Goal: Information Seeking & Learning: Learn about a topic

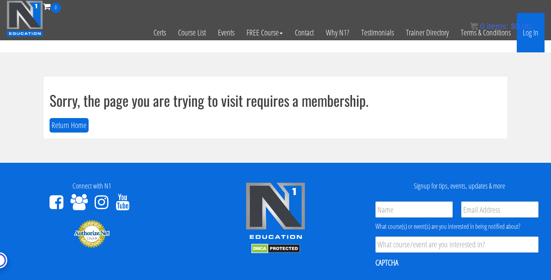
click at [533, 36] on link "Log In" at bounding box center [530, 32] width 28 height 39
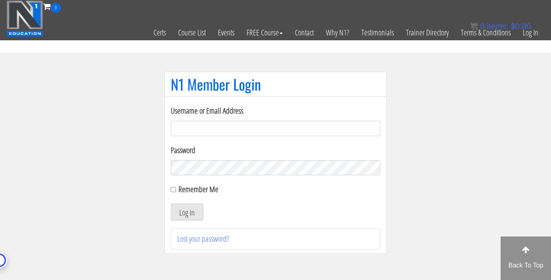
type input "[PERSON_NAME][EMAIL_ADDRESS][DOMAIN_NAME]"
click at [180, 193] on label "Remember Me" at bounding box center [198, 189] width 40 height 11
click at [176, 192] on input "Remember Me" at bounding box center [173, 189] width 5 height 5
checkbox input "true"
click at [185, 211] on button "Log In" at bounding box center [187, 211] width 33 height 17
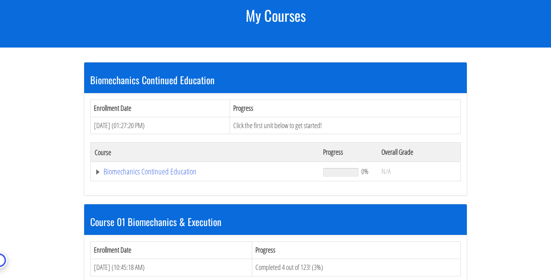
scroll to position [114, 0]
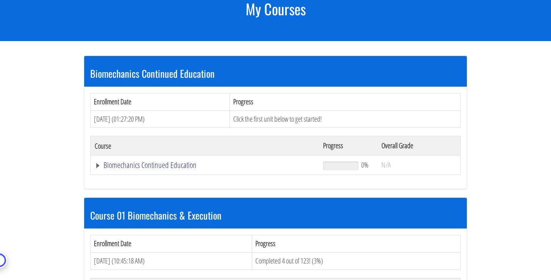
click at [97, 164] on link "Biomechanics Continued Education" at bounding box center [205, 165] width 220 height 8
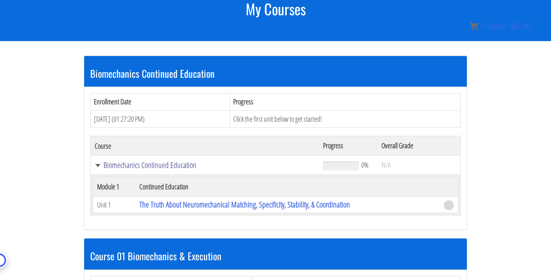
click at [97, 164] on link "Biomechanics Continued Education" at bounding box center [205, 165] width 220 height 8
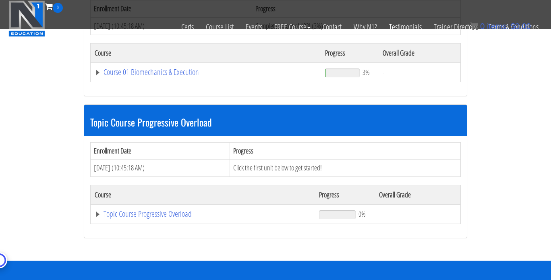
scroll to position [297, 0]
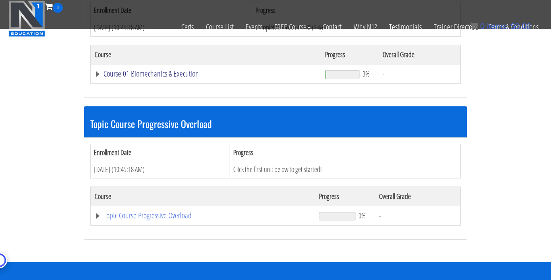
click at [97, 72] on link "Course 01 Biomechanics & Execution" at bounding box center [206, 74] width 222 height 8
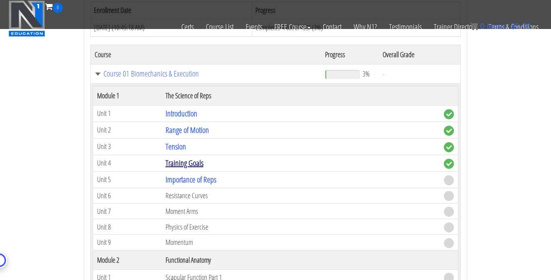
click at [188, 160] on link "Training Goals" at bounding box center [184, 162] width 38 height 11
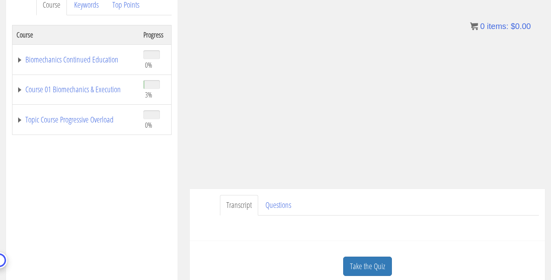
scroll to position [109, 0]
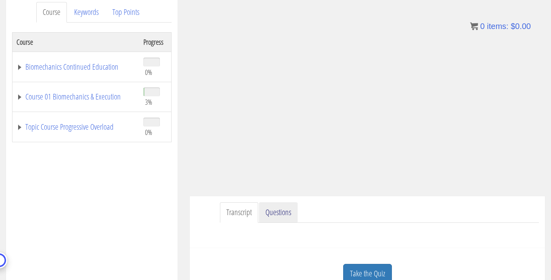
click at [283, 215] on link "Questions" at bounding box center [278, 212] width 39 height 21
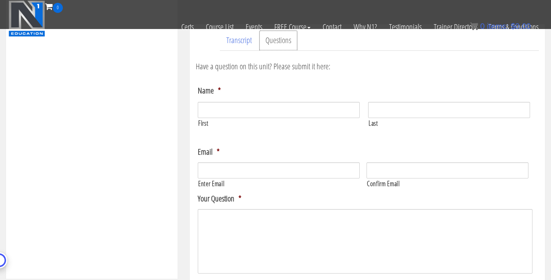
scroll to position [229, 0]
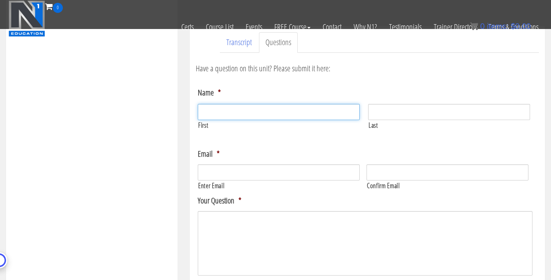
click at [246, 109] on input "First" at bounding box center [279, 112] width 162 height 16
type input "Joe"
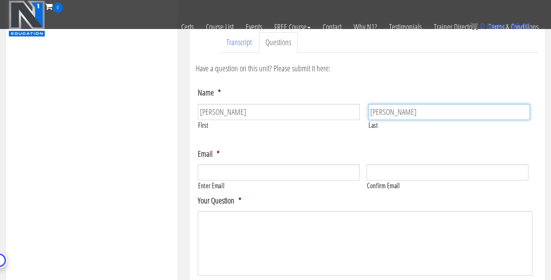
type input "Dowdell"
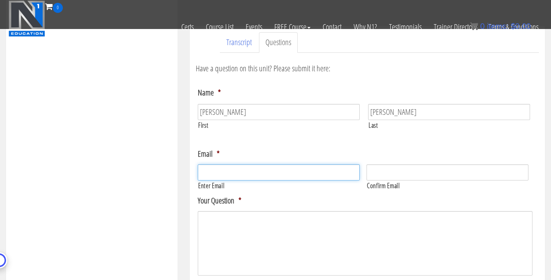
click at [233, 165] on input "Enter Email" at bounding box center [279, 172] width 162 height 16
drag, startPoint x: 260, startPoint y: 172, endPoint x: 171, endPoint y: 182, distance: 89.1
click at [171, 182] on div "Course Keywords Top Points Course Progress Biomechanics Continued Education 0% …" at bounding box center [275, 108] width 551 height 564
type input "[PERSON_NAME][EMAIL_ADDRESS][DOMAIN_NAME]"
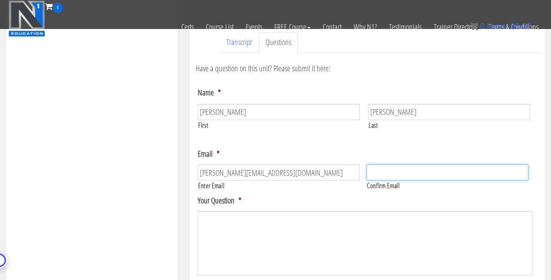
click at [397, 174] on input "Confirm Email" at bounding box center [447, 172] width 162 height 16
paste input "[PERSON_NAME][EMAIL_ADDRESS][DOMAIN_NAME]"
type input "[PERSON_NAME][EMAIL_ADDRESS][DOMAIN_NAME]"
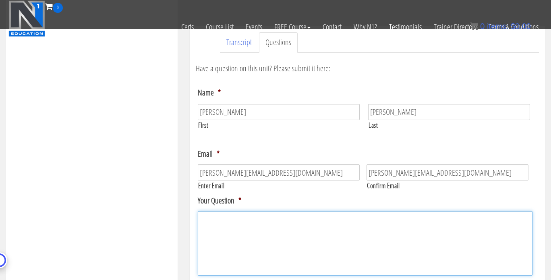
click at [294, 237] on textarea "Your Question *" at bounding box center [365, 243] width 334 height 64
click at [478, 219] on textarea "Hi, I'm finally getting around to go through this course and I'm wondering wher…" at bounding box center [365, 243] width 334 height 64
click at [510, 220] on textarea "Hi, I'm finally getting around to go through this course and I'm wondering wher…" at bounding box center [365, 243] width 334 height 64
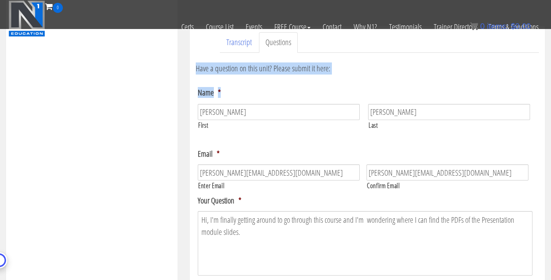
drag, startPoint x: 551, startPoint y: 72, endPoint x: 554, endPoint y: 67, distance: 5.9
click at [550, 67] on html "Skip to content Toggle navigation 0 Certs Course List Events FREE Course Course…" at bounding box center [275, 209] width 551 height 877
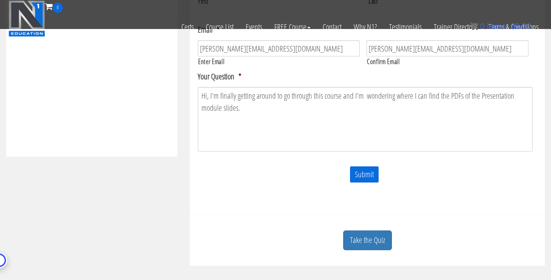
scroll to position [350, 0]
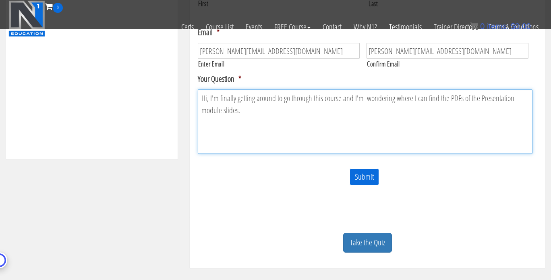
click at [269, 105] on textarea "Hi, I'm finally getting around to go through this course and I'm wondering wher…" at bounding box center [365, 121] width 334 height 64
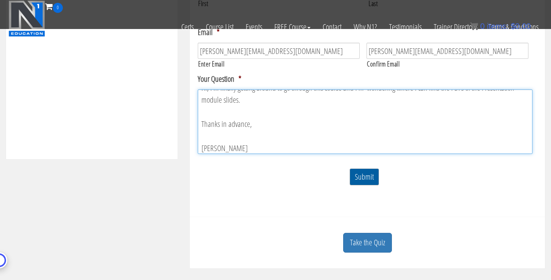
type textarea "Hi, I'm finally getting around to go through this course and I'm wondering wher…"
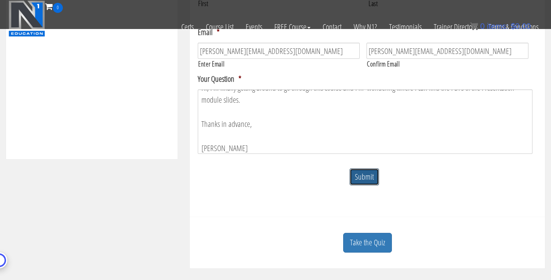
click at [366, 185] on input "Submit" at bounding box center [363, 176] width 29 height 17
click at [366, 185] on input "Submit" at bounding box center [358, 176] width 29 height 17
click at [364, 177] on input "Submit" at bounding box center [358, 176] width 29 height 17
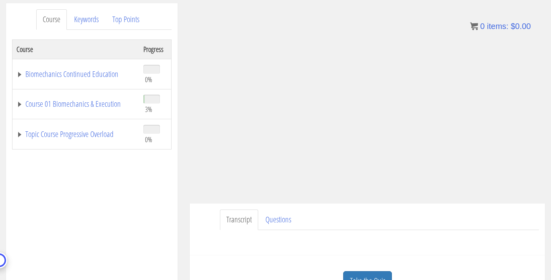
scroll to position [104, 0]
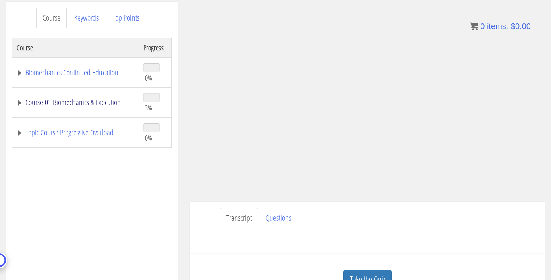
click at [70, 105] on link "Course 01 Biomechanics & Execution" at bounding box center [76, 102] width 119 height 8
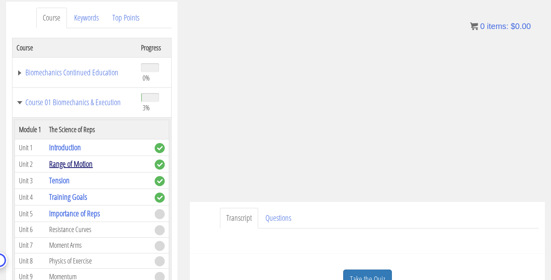
click at [66, 165] on link "Range of Motion" at bounding box center [70, 163] width 43 height 11
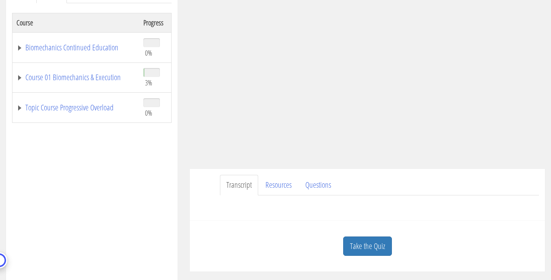
scroll to position [131, 0]
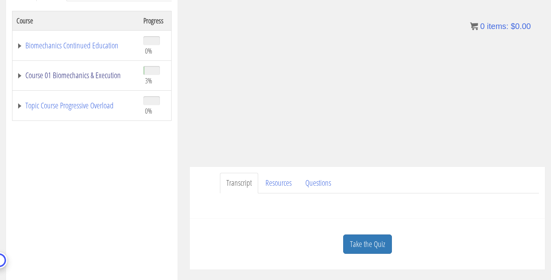
click at [93, 74] on link "Course 01 Biomechanics & Execution" at bounding box center [76, 75] width 119 height 8
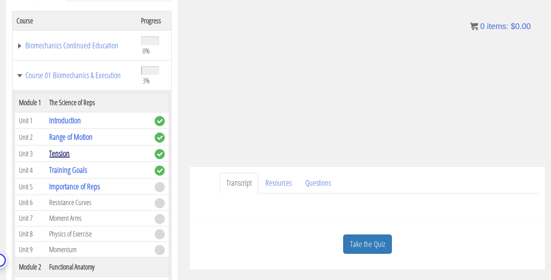
click at [59, 151] on link "Tension" at bounding box center [59, 153] width 21 height 11
click at [54, 154] on link "Tension" at bounding box center [59, 153] width 21 height 11
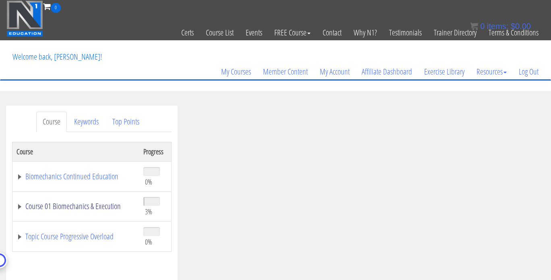
click at [54, 208] on link "Course 01 Biomechanics & Execution" at bounding box center [76, 206] width 119 height 8
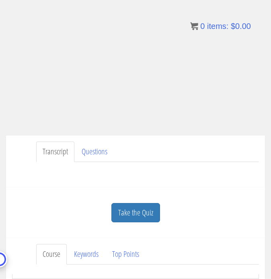
scroll to position [308, 0]
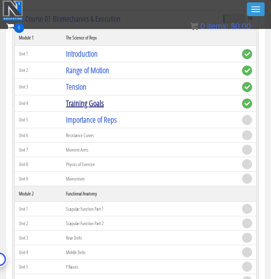
click at [90, 100] on link "Training Goals" at bounding box center [85, 103] width 38 height 11
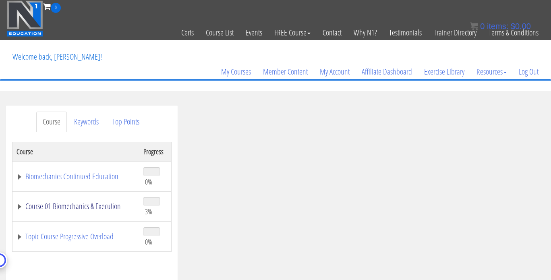
click at [72, 204] on link "Course 01 Biomechanics & Execution" at bounding box center [76, 206] width 119 height 8
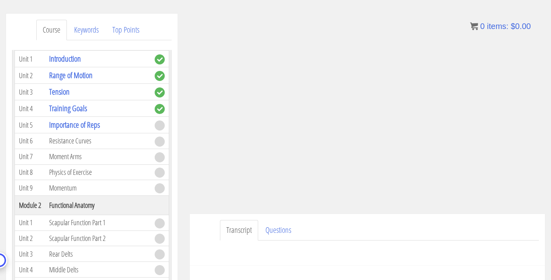
scroll to position [99, 0]
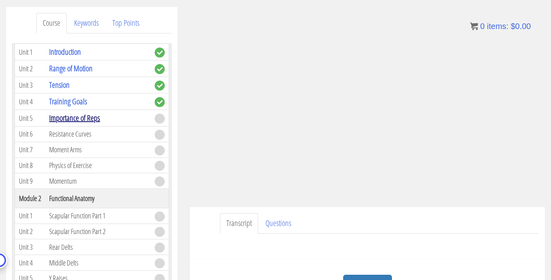
click at [74, 118] on link "Importance of Reps" at bounding box center [74, 117] width 51 height 11
click at [106, 116] on td "Importance of Reps" at bounding box center [97, 118] width 105 height 17
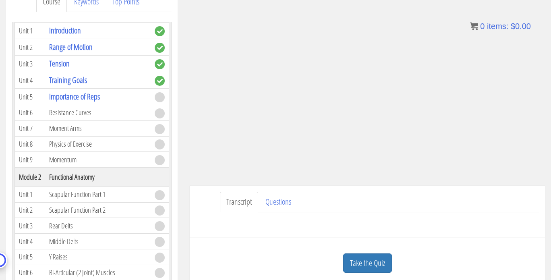
scroll to position [130, 0]
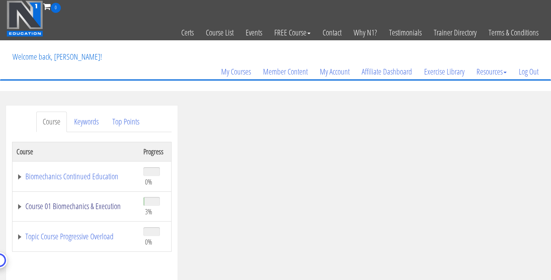
click at [98, 206] on link "Course 01 Biomechanics & Execution" at bounding box center [76, 206] width 119 height 8
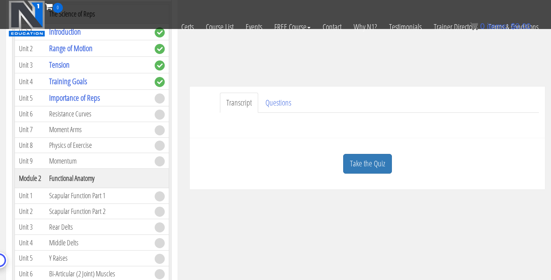
scroll to position [168, 0]
click at [155, 96] on span at bounding box center [160, 99] width 10 height 10
click at [369, 168] on link "Take the Quiz" at bounding box center [367, 164] width 49 height 20
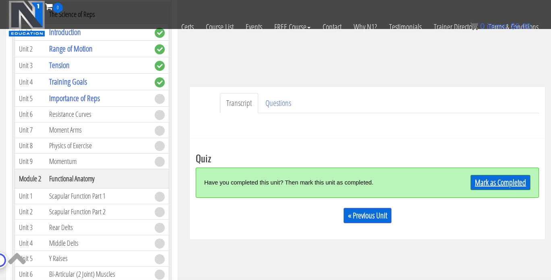
click at [489, 186] on link "Mark as Completed" at bounding box center [500, 182] width 60 height 15
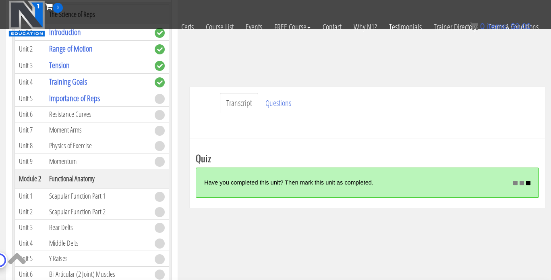
click at [129, 96] on td "Importance of Reps" at bounding box center [97, 98] width 105 height 17
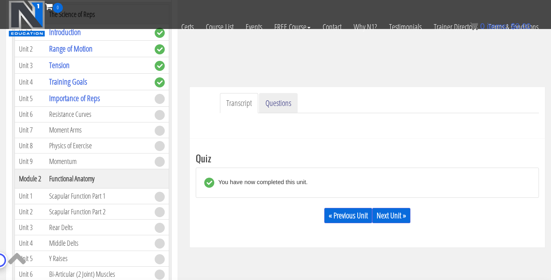
click at [273, 103] on link "Questions" at bounding box center [278, 103] width 39 height 21
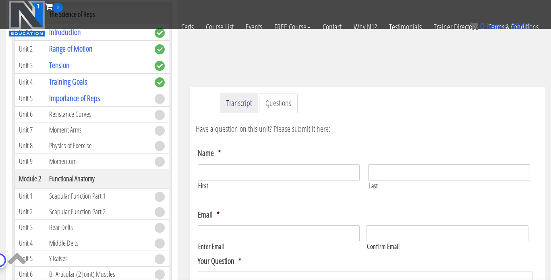
click at [251, 104] on link "Transcript" at bounding box center [239, 103] width 38 height 21
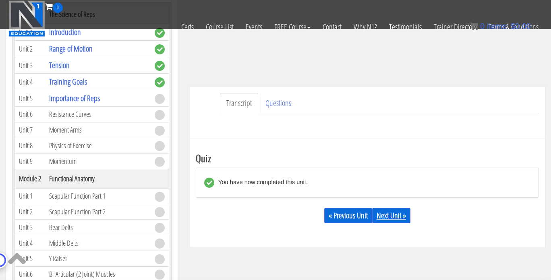
click at [396, 215] on link "Next Unit »" at bounding box center [391, 215] width 38 height 15
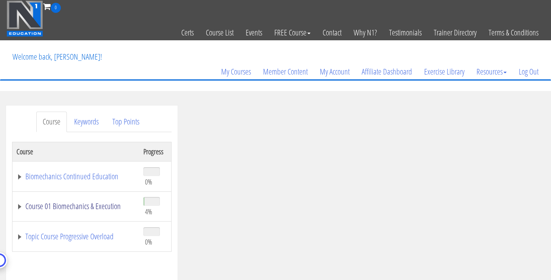
click at [60, 202] on link "Course 01 Biomechanics & Execution" at bounding box center [76, 206] width 119 height 8
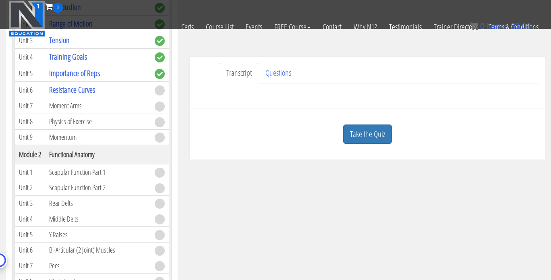
scroll to position [194, 0]
